Goal: Transaction & Acquisition: Purchase product/service

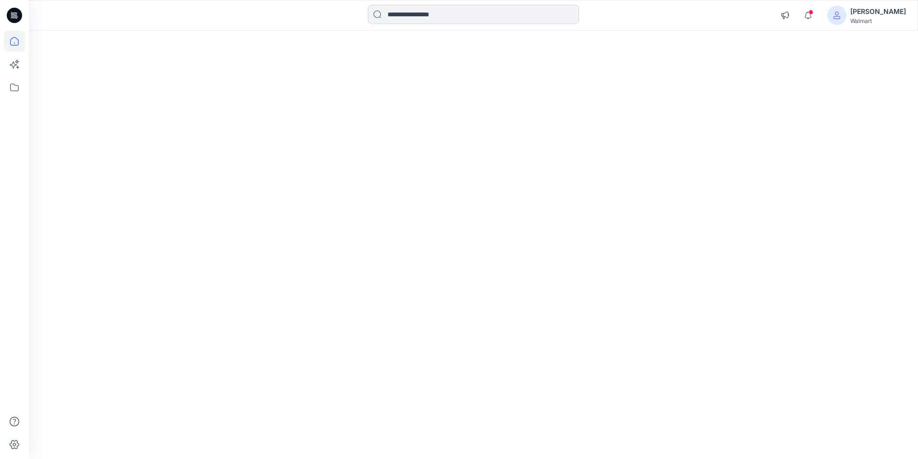
click at [428, 20] on input at bounding box center [473, 14] width 211 height 19
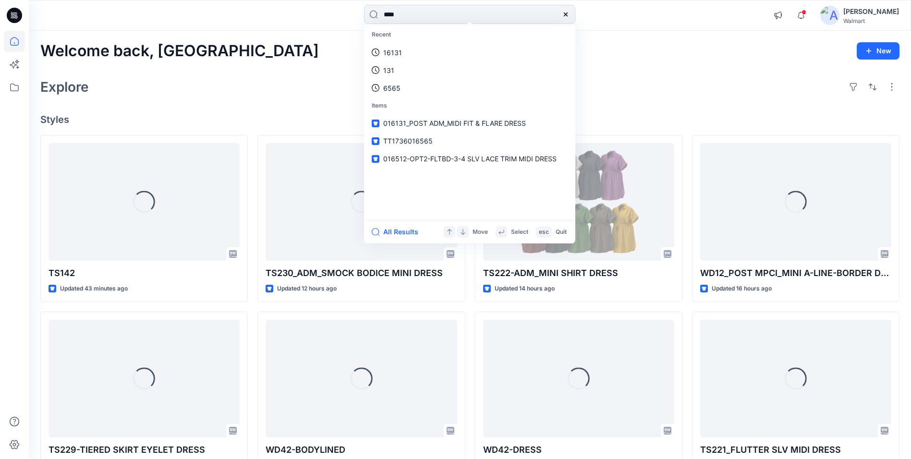
type input "****"
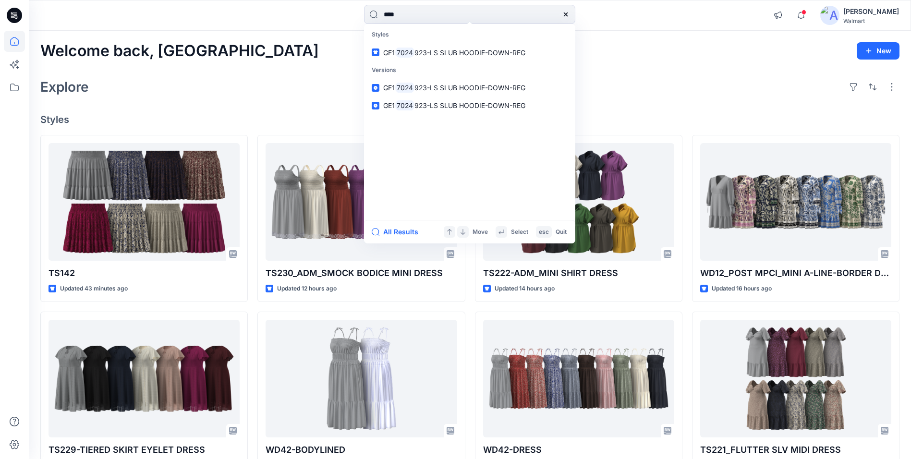
click at [867, 17] on div "[PERSON_NAME]" at bounding box center [871, 12] width 56 height 12
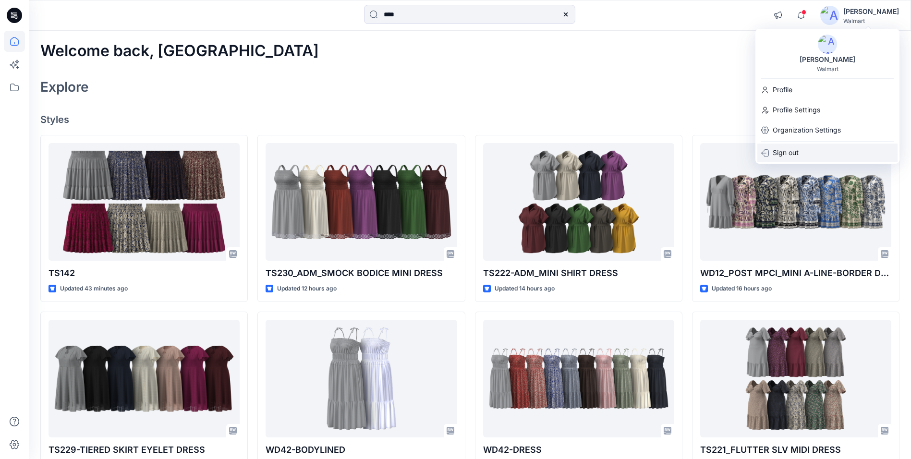
click at [775, 151] on p "Sign out" at bounding box center [786, 153] width 26 height 18
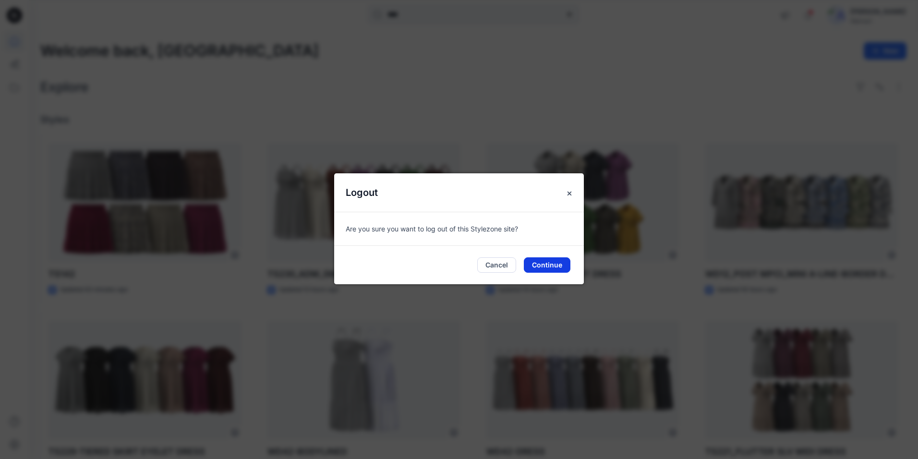
click at [555, 264] on button "Continue" at bounding box center [547, 264] width 47 height 15
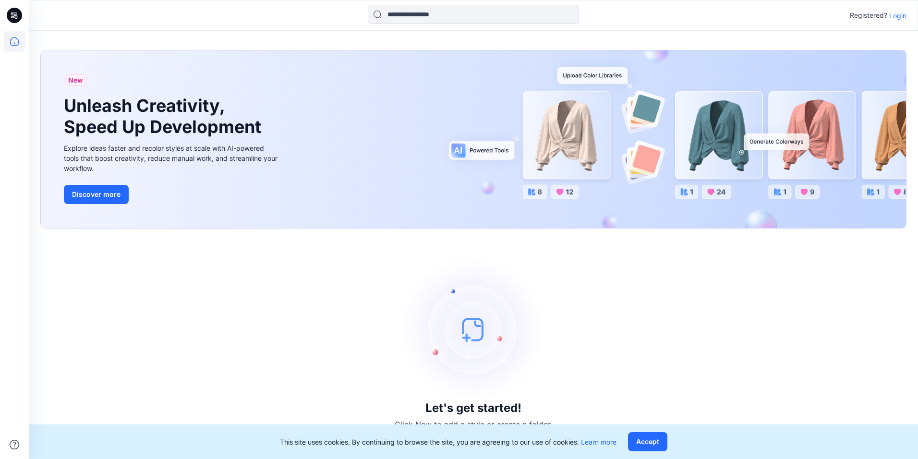
click at [898, 18] on p "Login" at bounding box center [897, 16] width 17 height 10
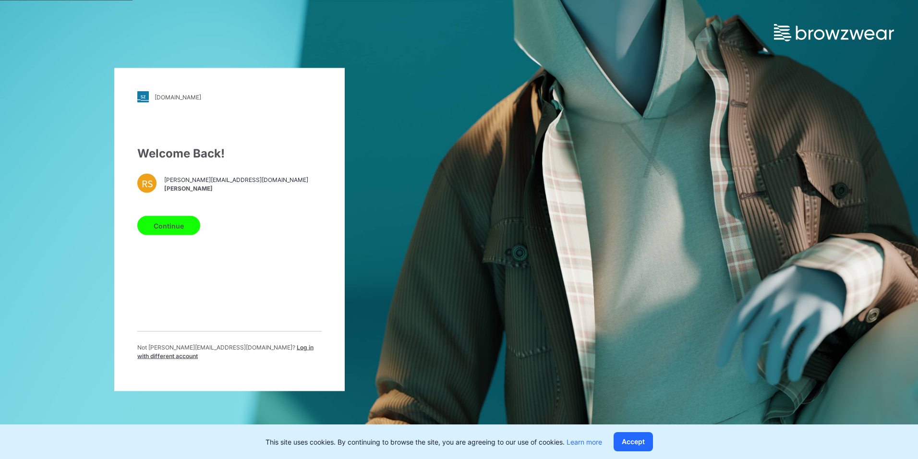
click at [167, 234] on button "Continue" at bounding box center [168, 225] width 63 height 19
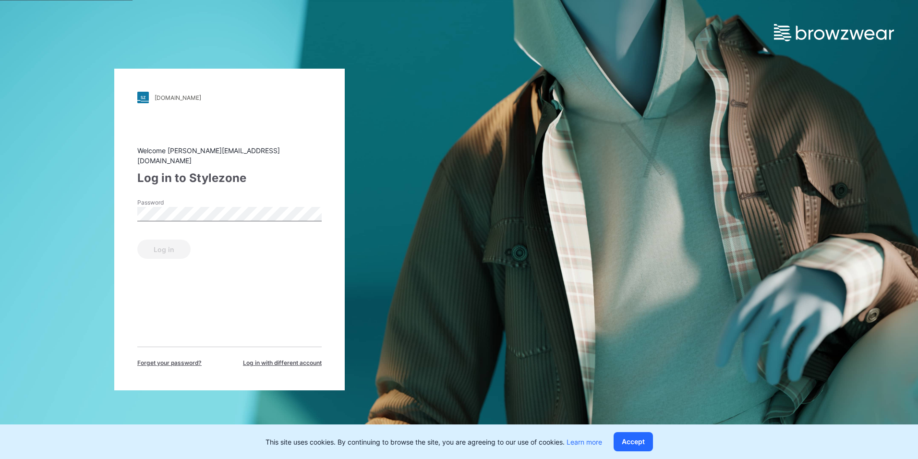
click at [259, 359] on span "Log in with different account" at bounding box center [282, 363] width 79 height 9
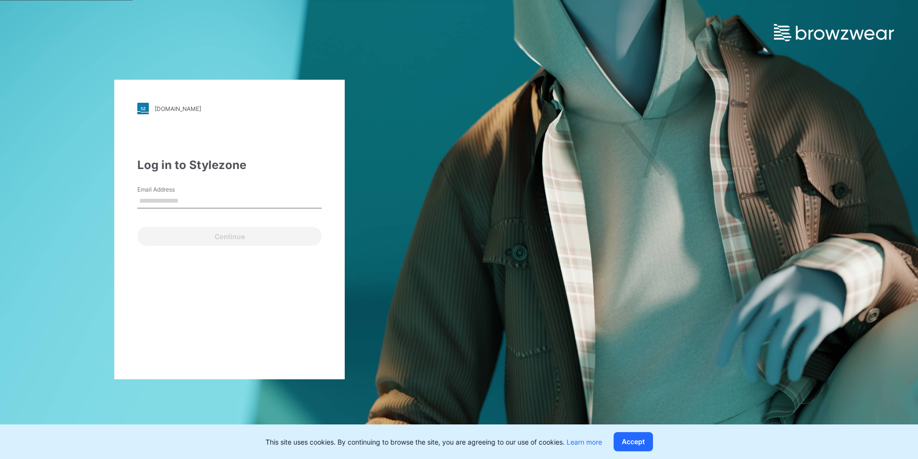
click at [163, 197] on input "Email Address" at bounding box center [229, 201] width 184 height 14
type input "**********"
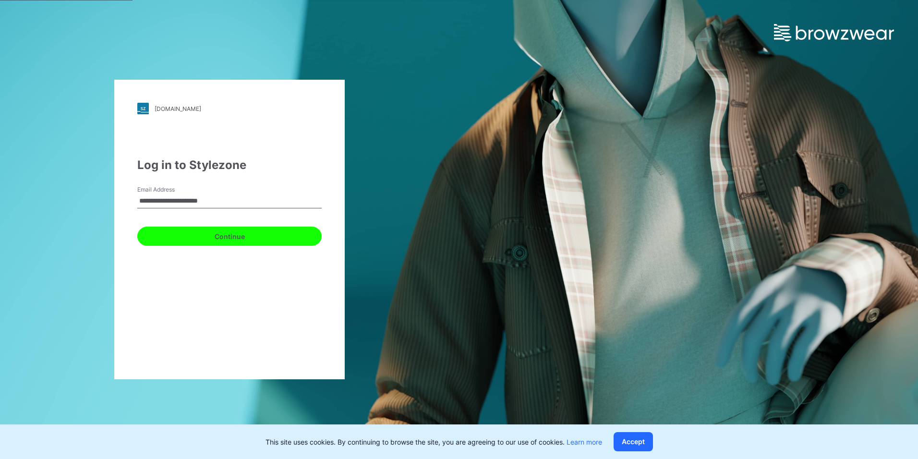
click at [188, 238] on button "Continue" at bounding box center [229, 236] width 184 height 19
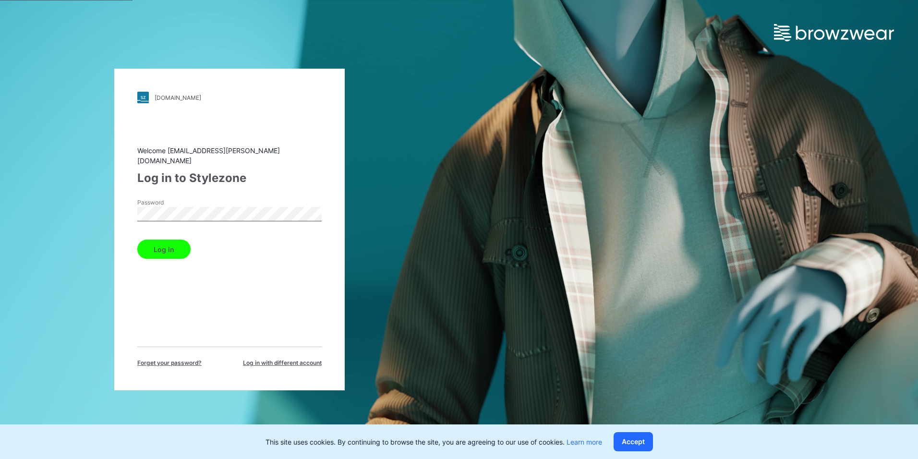
click at [165, 248] on button "Log in" at bounding box center [163, 249] width 53 height 19
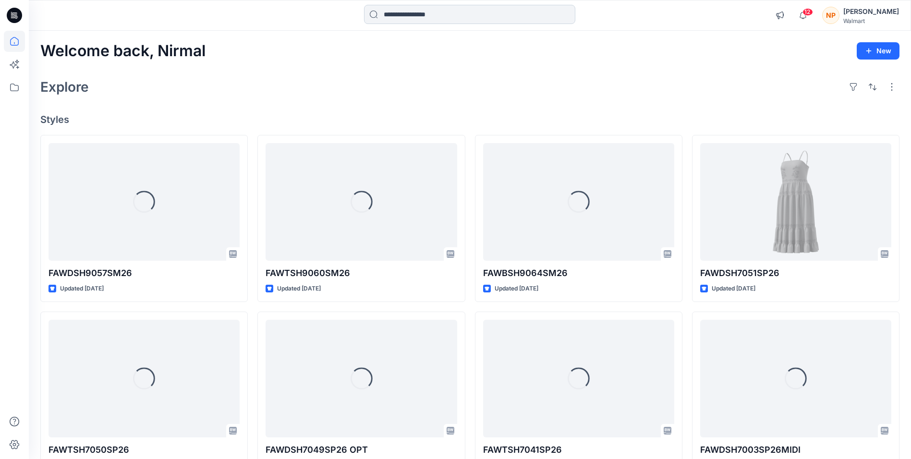
click at [450, 12] on input at bounding box center [469, 14] width 211 height 19
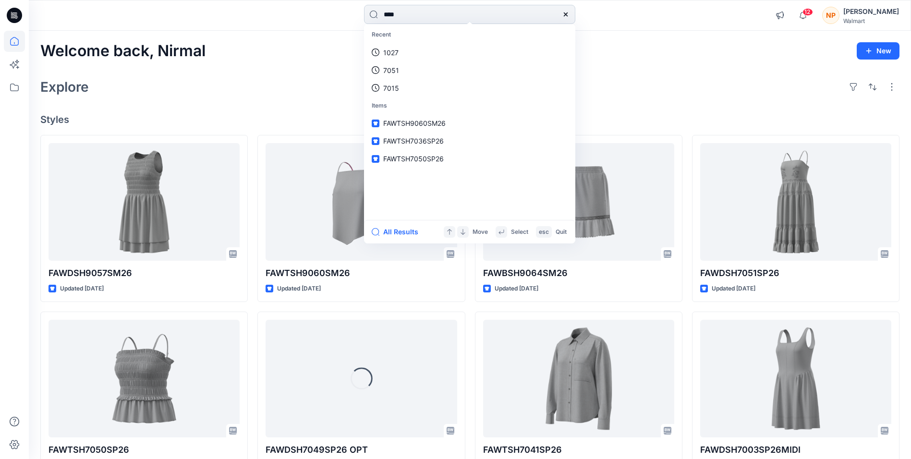
type input "****"
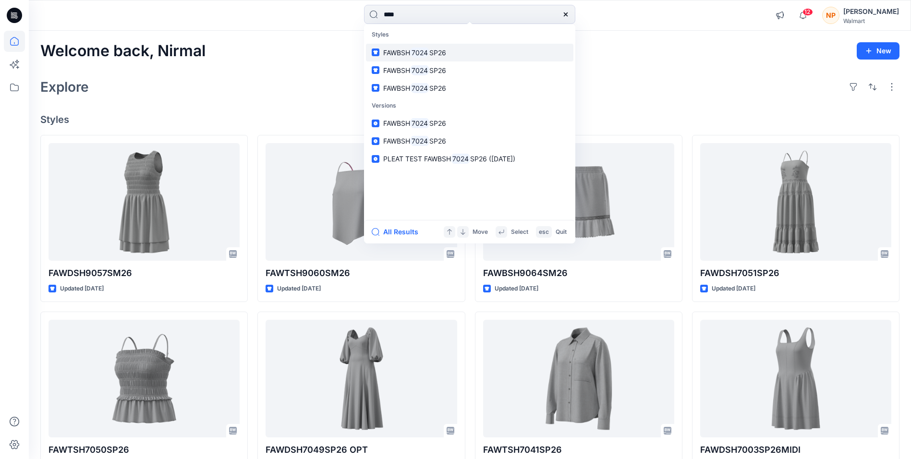
click at [429, 55] on span "SP26" at bounding box center [437, 53] width 17 height 8
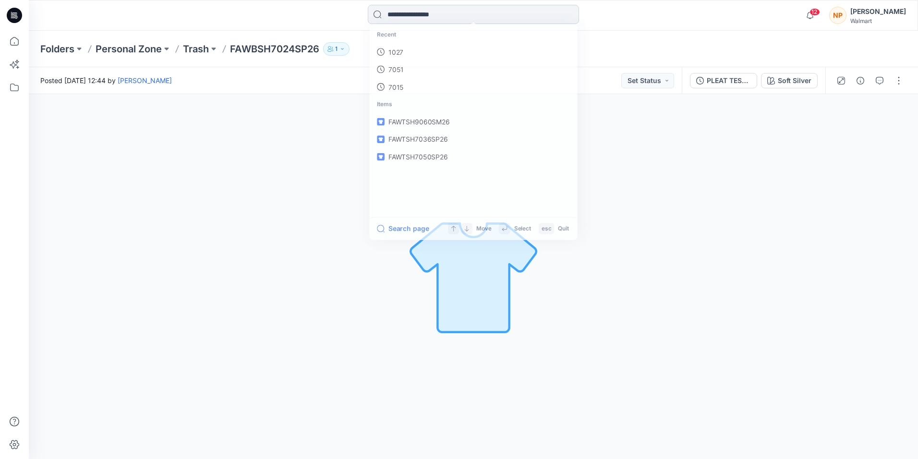
click at [443, 14] on input at bounding box center [473, 14] width 211 height 19
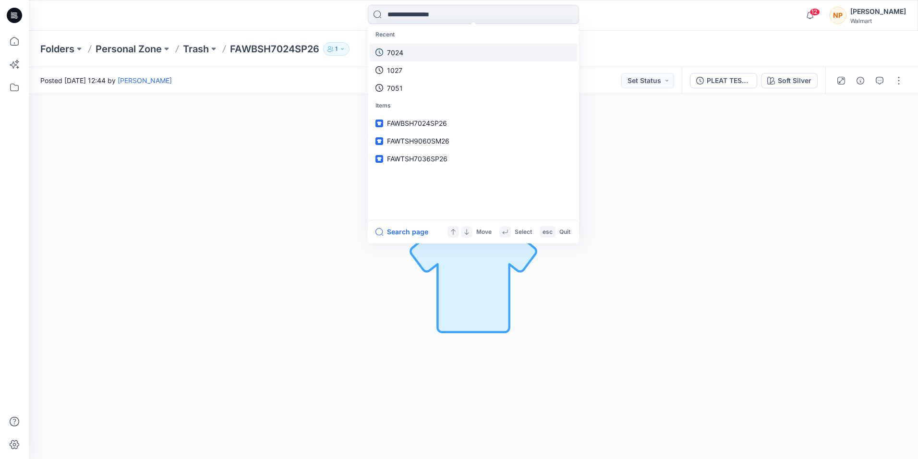
click at [413, 53] on link "7024" at bounding box center [473, 53] width 207 height 18
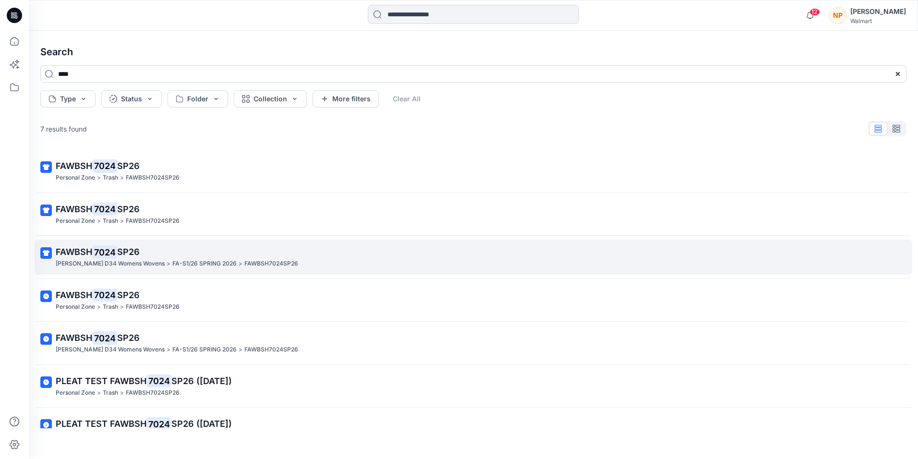
click at [119, 255] on span "SP26" at bounding box center [128, 252] width 23 height 10
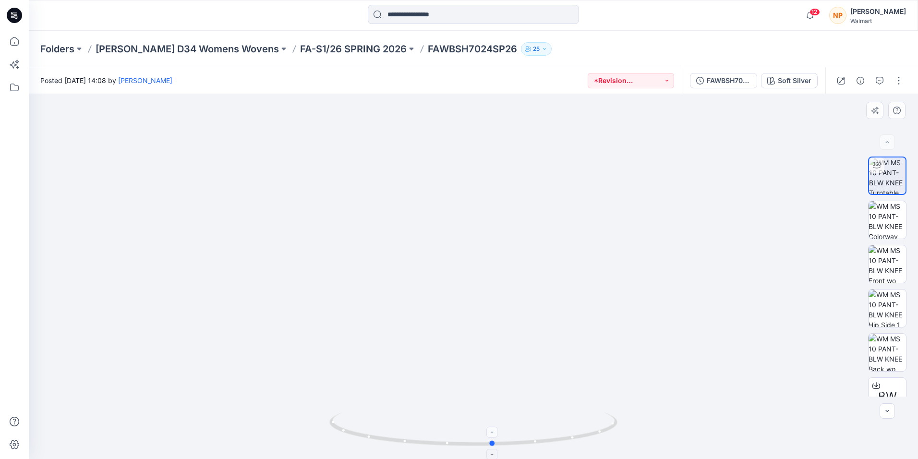
drag, startPoint x: 508, startPoint y: 445, endPoint x: 528, endPoint y: 428, distance: 25.6
click at [528, 428] on icon at bounding box center [474, 431] width 291 height 36
